Goal: Find specific page/section: Find specific page/section

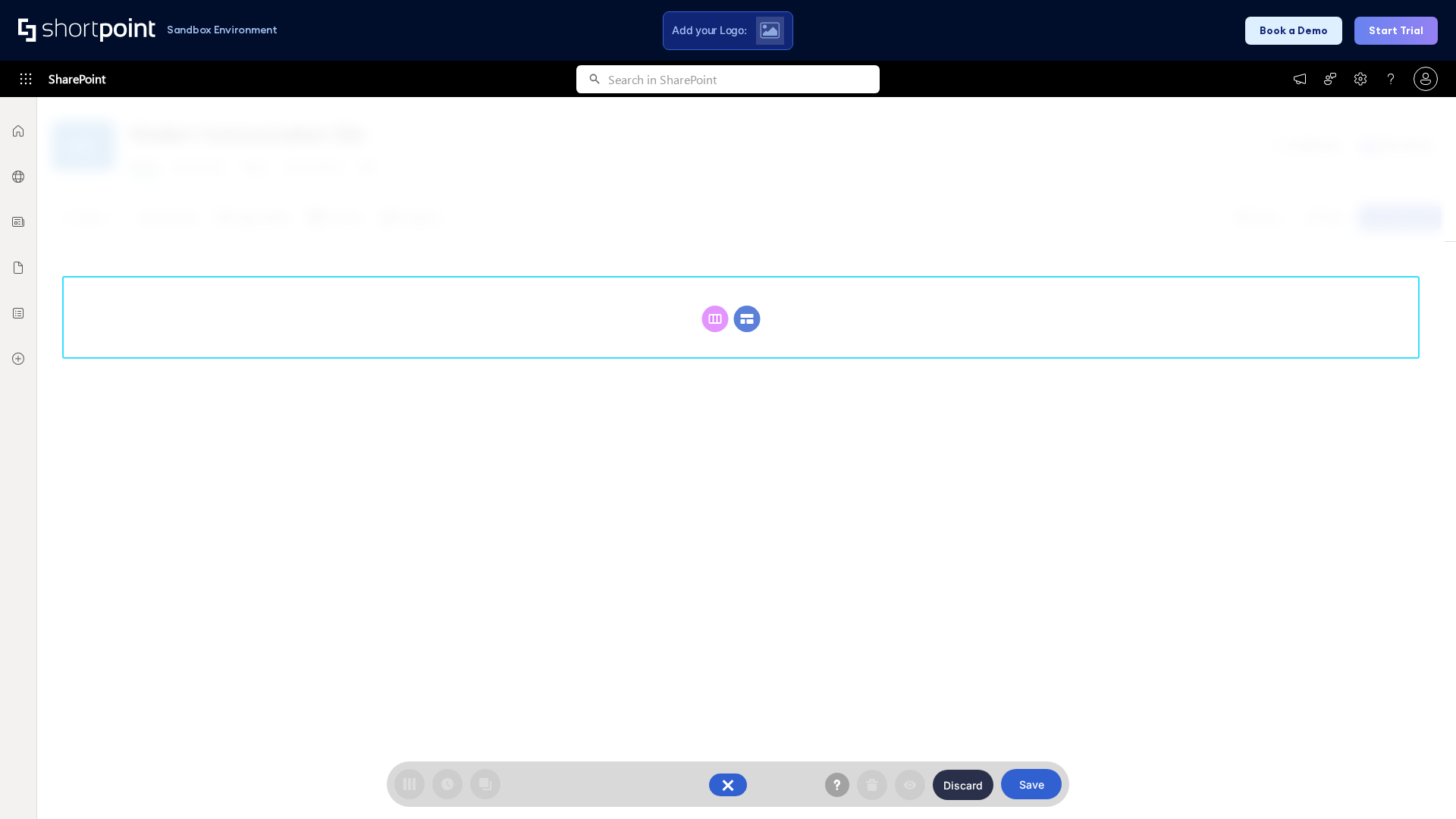
click at [747, 318] on circle at bounding box center [747, 319] width 27 height 27
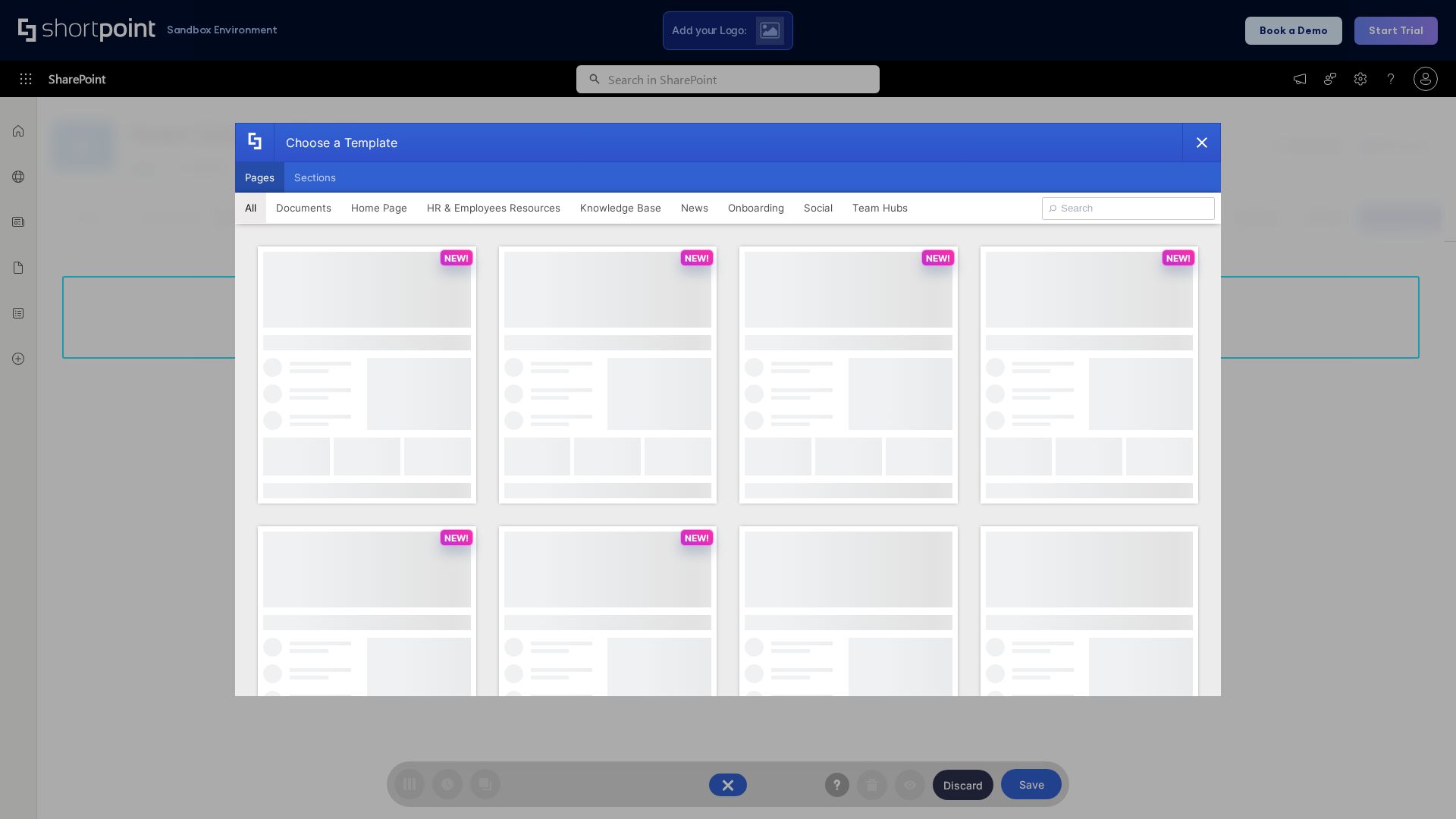
click at [259, 177] on button "Pages" at bounding box center [259, 177] width 49 height 30
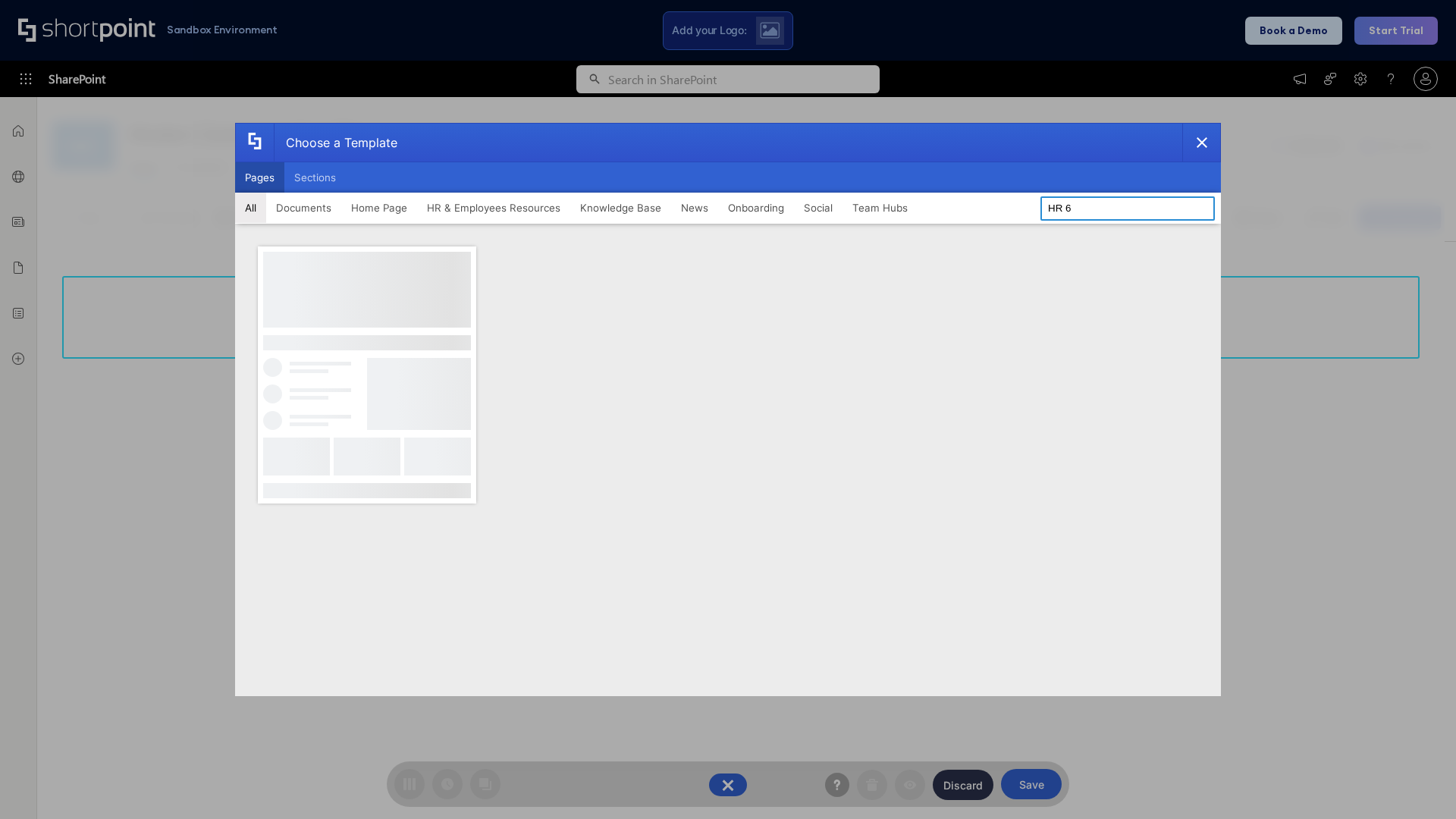
type input "HR 6"
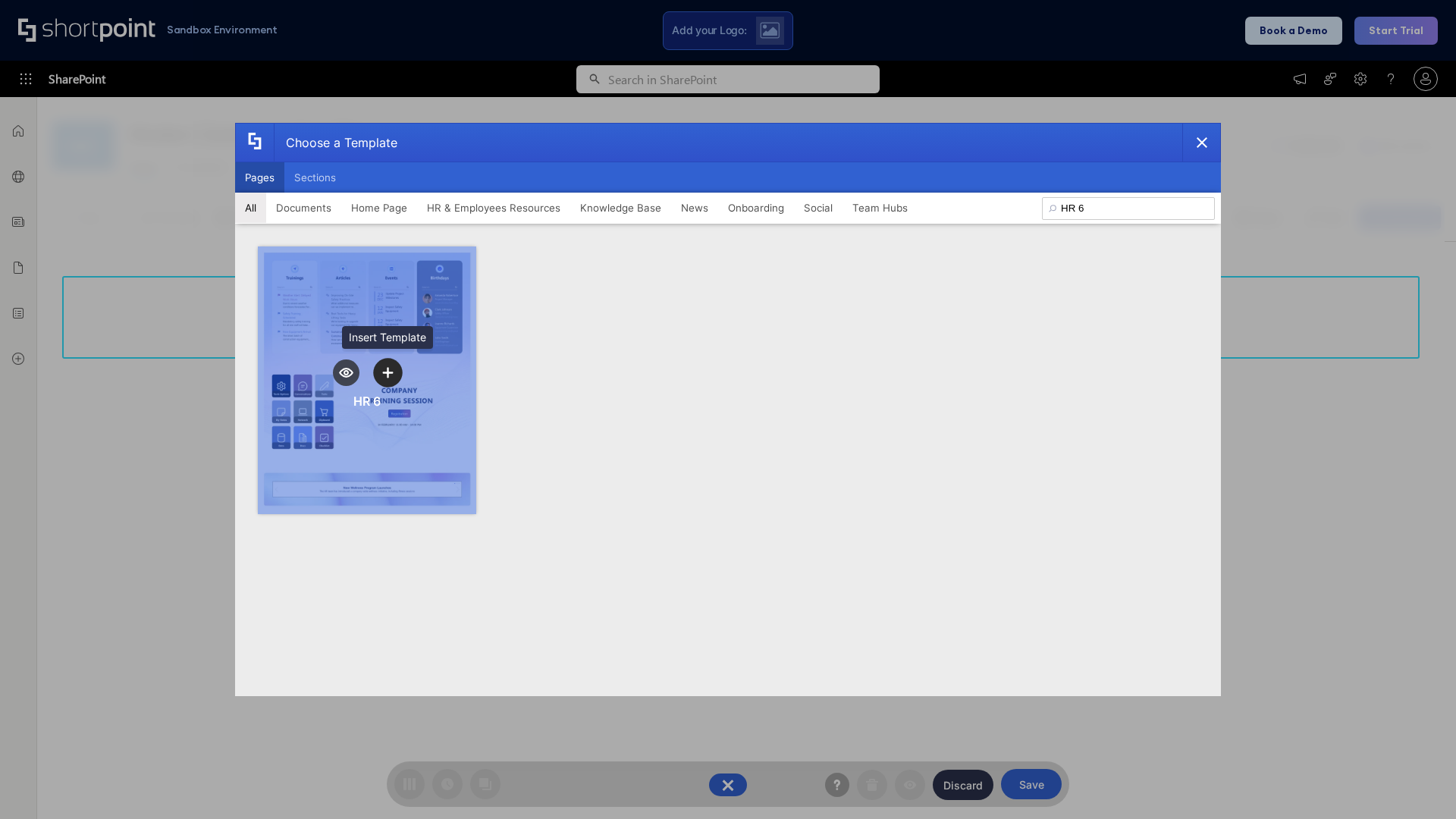
click at [387, 372] on icon "template selector" at bounding box center [387, 373] width 11 height 11
